Goal: Information Seeking & Learning: Learn about a topic

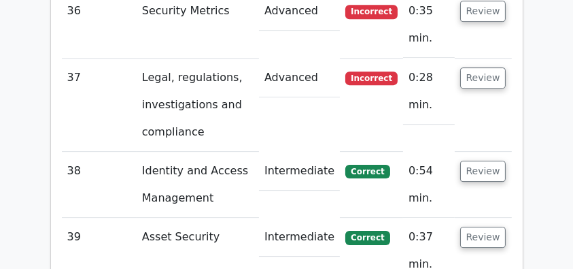
scroll to position [4494, 0]
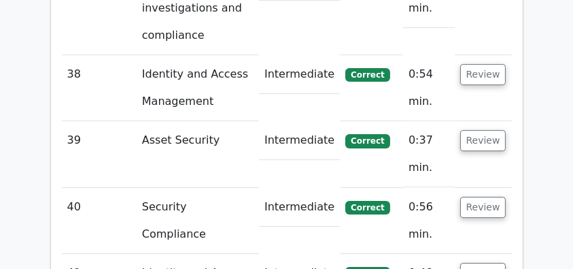
drag, startPoint x: 91, startPoint y: 71, endPoint x: 426, endPoint y: 82, distance: 334.8
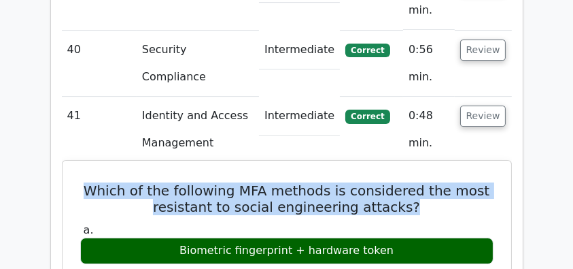
scroll to position [4630, 0]
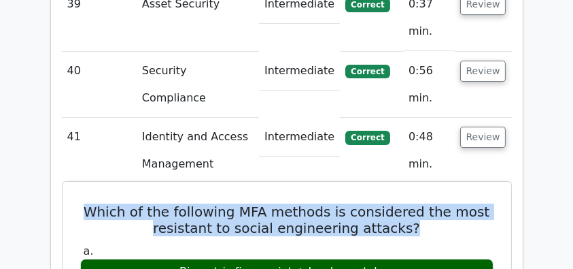
copy div "Which of the following MFA methods is considered the most resistant to social e…"
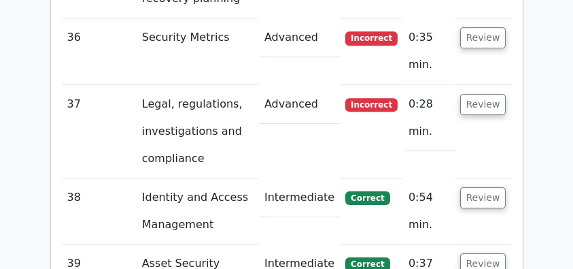
scroll to position [4449, 0]
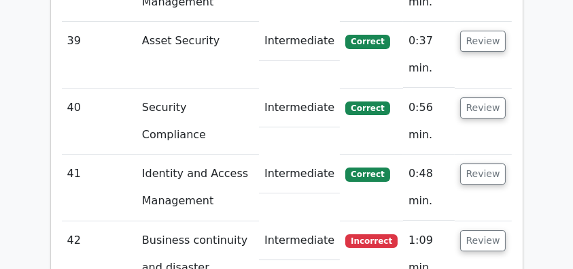
scroll to position [4585, 0]
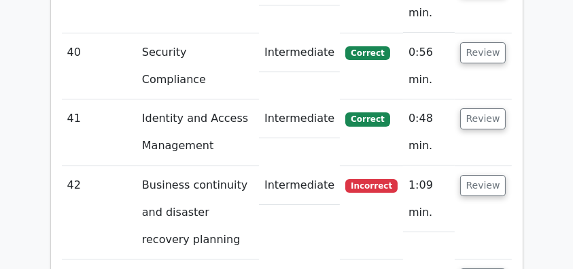
scroll to position [4630, 0]
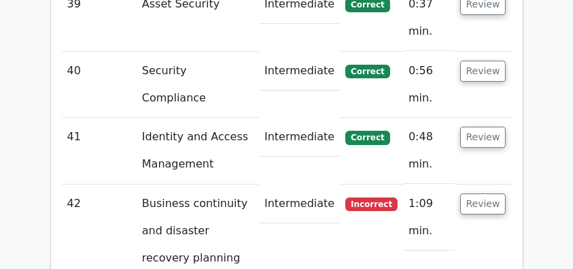
drag, startPoint x: 87, startPoint y: 94, endPoint x: 497, endPoint y: 130, distance: 411.1
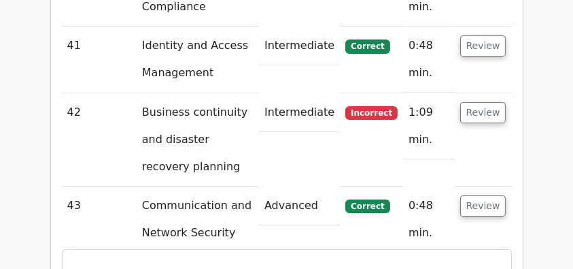
scroll to position [4721, 0]
copy div "In the context of IDS and IPS technologies, which approach signals an alert for…"
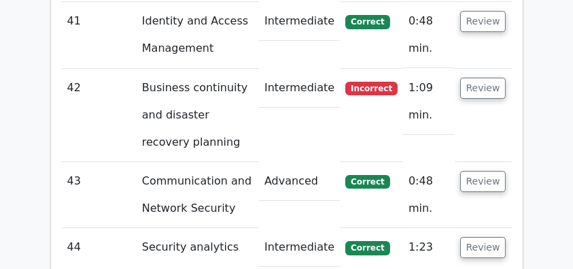
scroll to position [4766, 0]
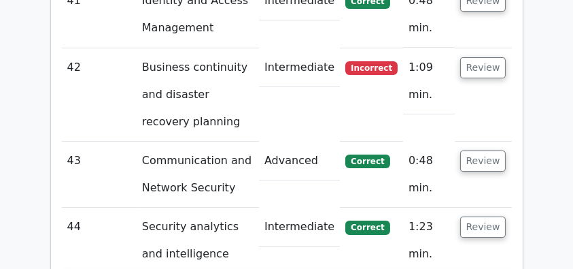
drag, startPoint x: 97, startPoint y: 25, endPoint x: 449, endPoint y: 205, distance: 395.2
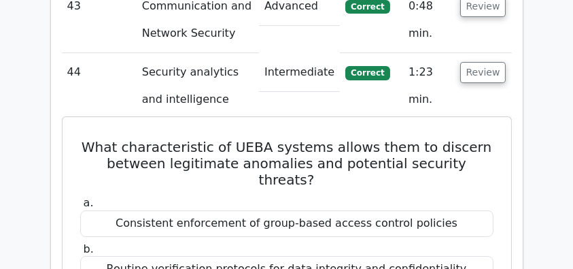
scroll to position [4947, 0]
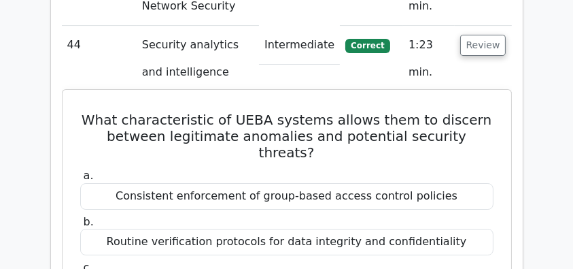
copy div "What characteristic of UEBA systems allows them to discern between legitimate a…"
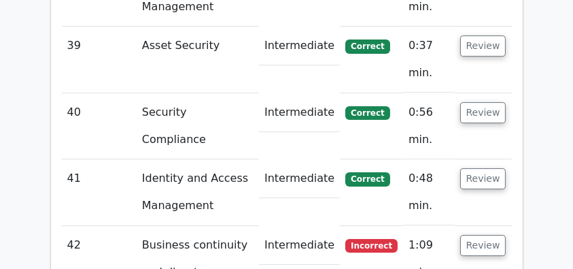
scroll to position [4585, 0]
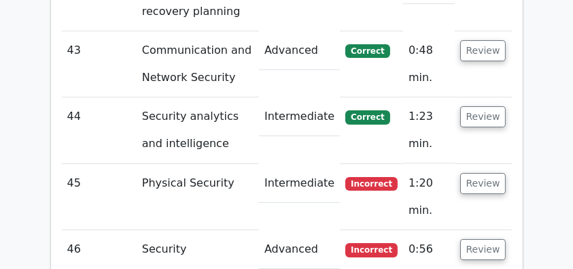
scroll to position [4857, 0]
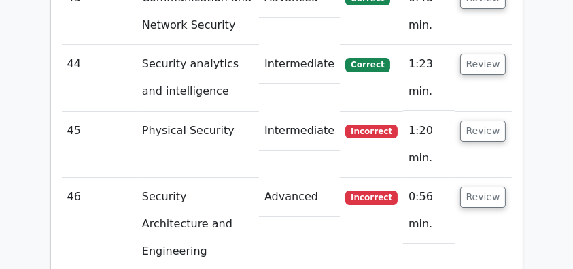
scroll to position [4947, 0]
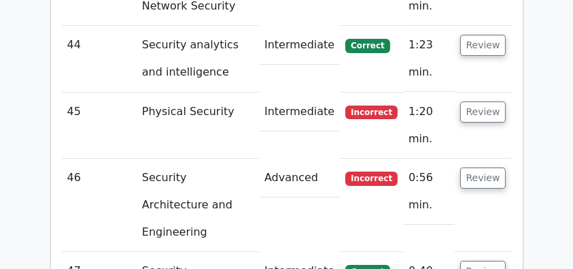
drag, startPoint x: 93, startPoint y: 39, endPoint x: 400, endPoint y: 256, distance: 376.3
copy div "In the event of a data breach, the company must follow a specific set of steps …"
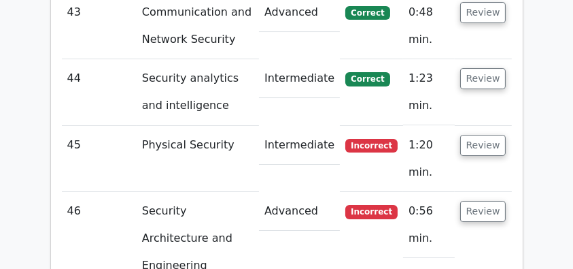
scroll to position [4902, 0]
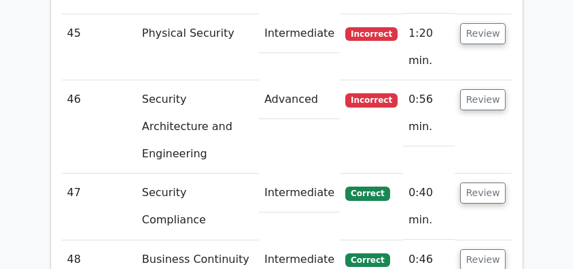
scroll to position [5038, 0]
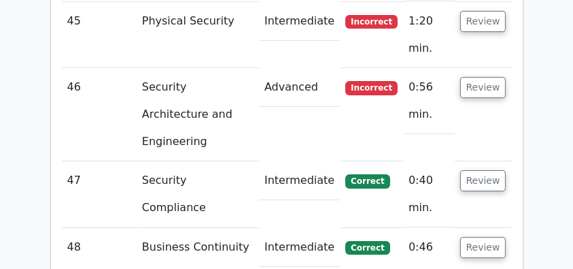
drag, startPoint x: 209, startPoint y: 61, endPoint x: 445, endPoint y: 239, distance: 295.3
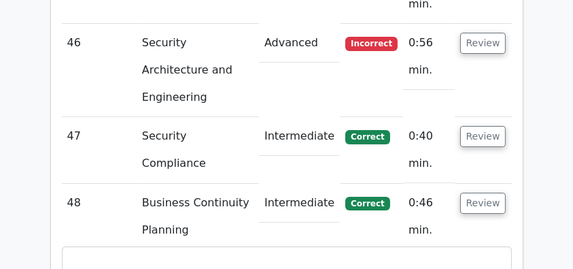
scroll to position [5219, 0]
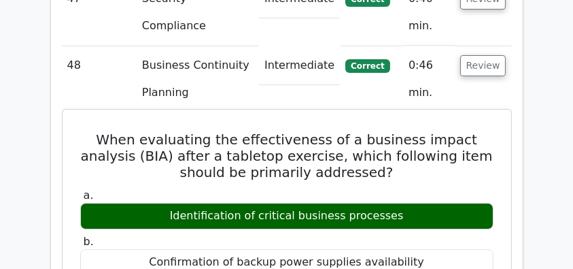
copy div "When evaluating the effectiveness of a business impact analysis (BIA) after a t…"
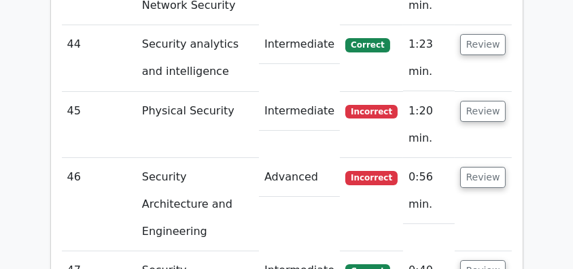
scroll to position [4947, 0]
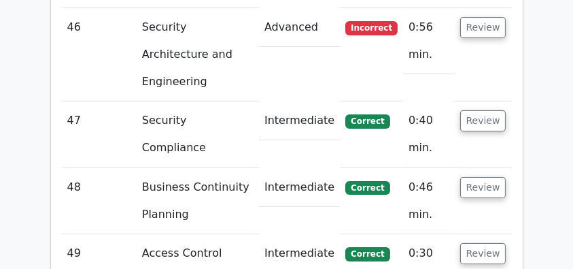
scroll to position [5083, 0]
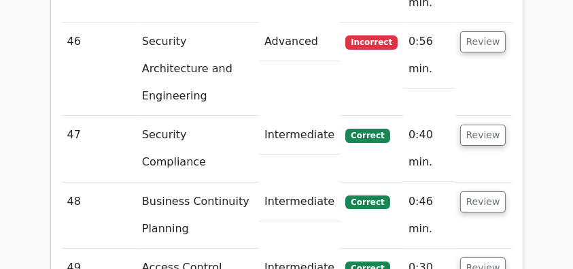
drag, startPoint x: 72, startPoint y: 43, endPoint x: 396, endPoint y: 88, distance: 326.9
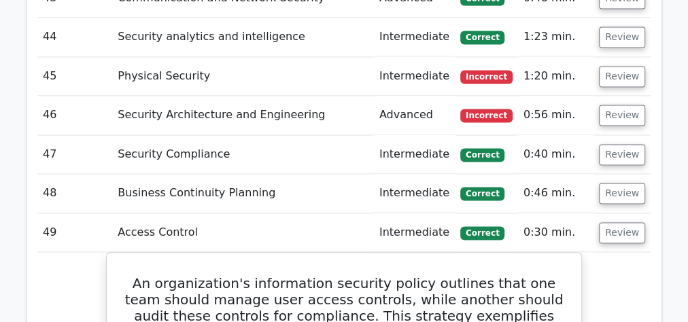
scroll to position [3543, 0]
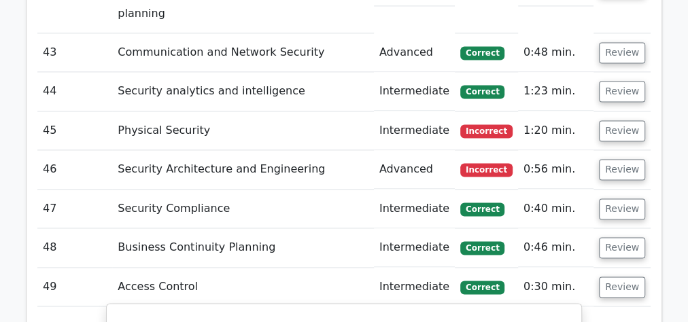
drag, startPoint x: 123, startPoint y: 58, endPoint x: 425, endPoint y: 283, distance: 376.7
copy div "An organization's information security policy outlines that one team should man…"
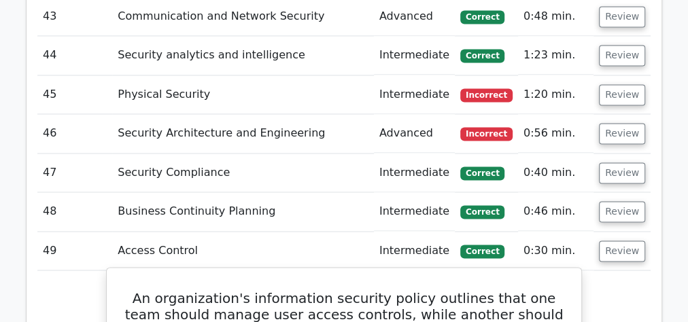
scroll to position [3488, 0]
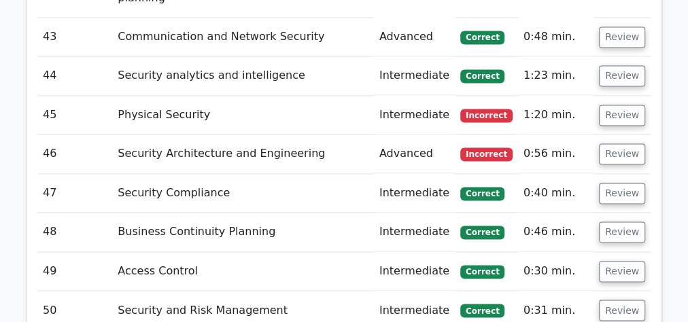
scroll to position [3543, 0]
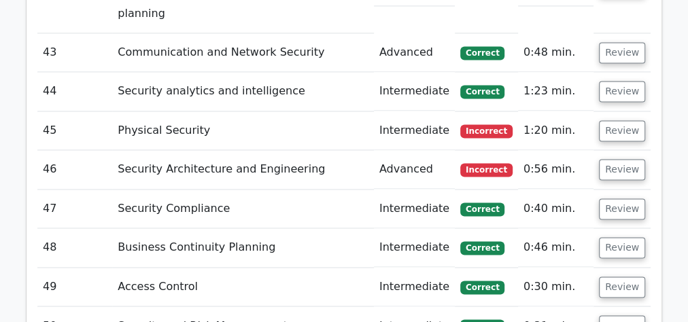
drag, startPoint x: 148, startPoint y: 94, endPoint x: 489, endPoint y: 241, distance: 371.4
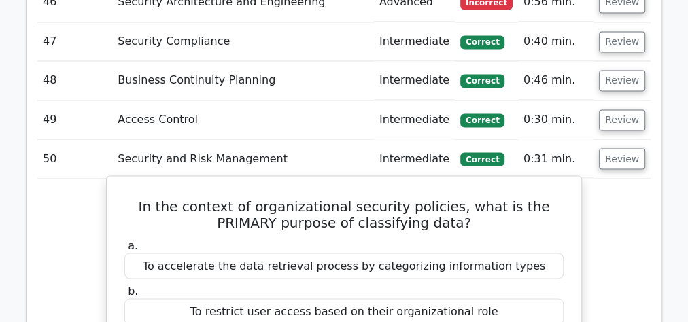
scroll to position [3760, 0]
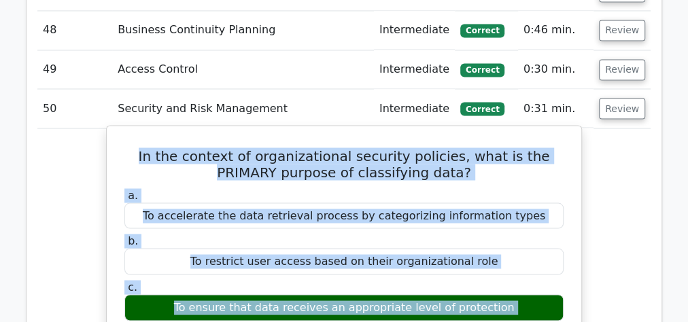
copy div "In the context of organizational security policies, what is the PRIMARY purpose…"
